Goal: Transaction & Acquisition: Subscribe to service/newsletter

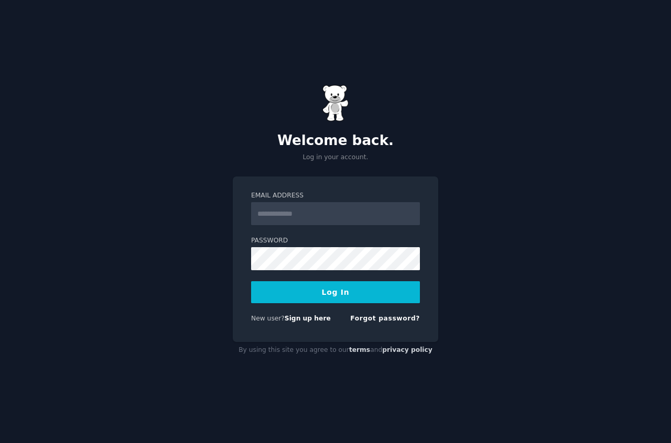
click at [299, 217] on input "Email Address" at bounding box center [335, 213] width 169 height 23
type input "**********"
click at [345, 286] on button "Log In" at bounding box center [335, 292] width 169 height 22
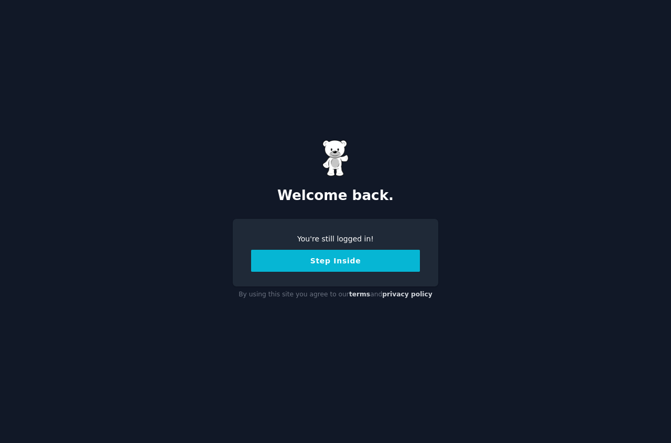
click at [345, 263] on button "Step Inside" at bounding box center [335, 261] width 169 height 22
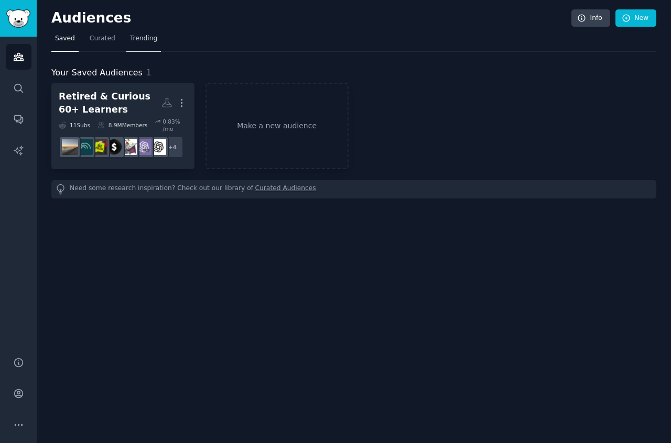
click at [143, 40] on span "Trending" at bounding box center [143, 38] width 27 height 9
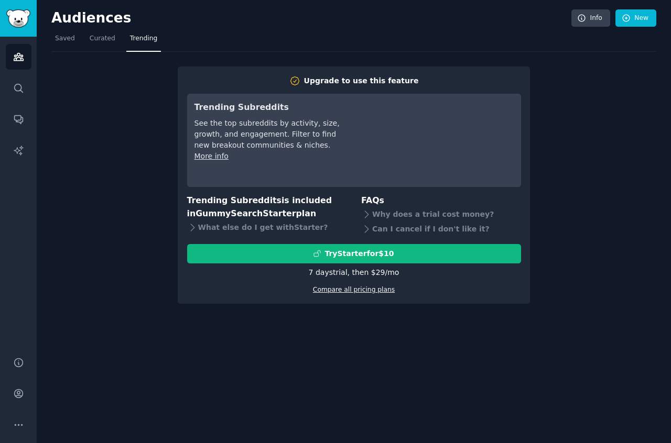
click at [330, 288] on link "Compare all pricing plans" at bounding box center [354, 289] width 82 height 7
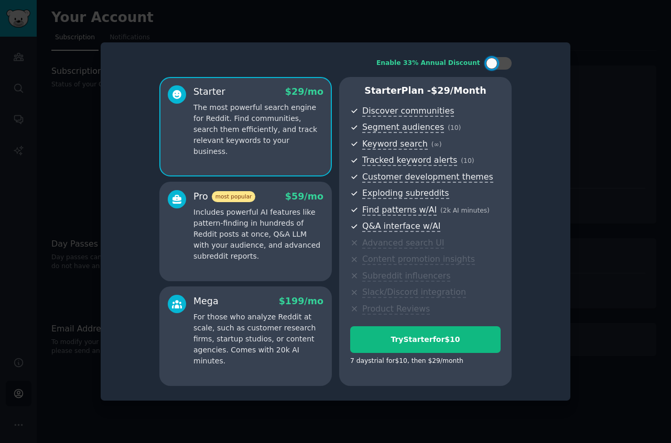
click at [560, 84] on div "Enable 33% Annual Discount Starter $ 29 /mo The most powerful search engine for…" at bounding box center [335, 222] width 455 height 344
click at [39, 90] on div at bounding box center [335, 221] width 671 height 443
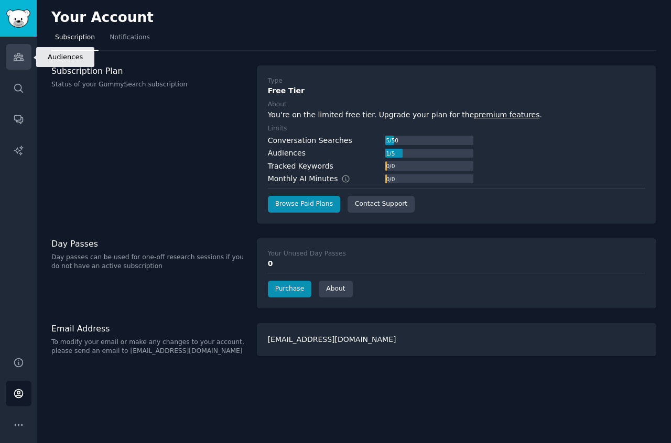
click at [19, 57] on icon "Sidebar" at bounding box center [18, 56] width 9 height 7
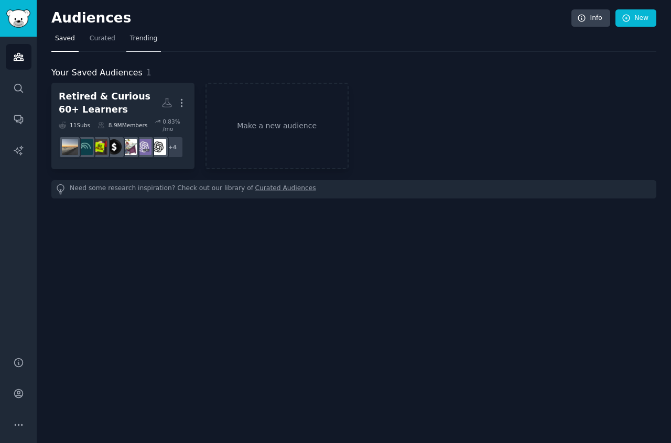
click at [146, 40] on span "Trending" at bounding box center [143, 38] width 27 height 9
